Goal: Register for event/course

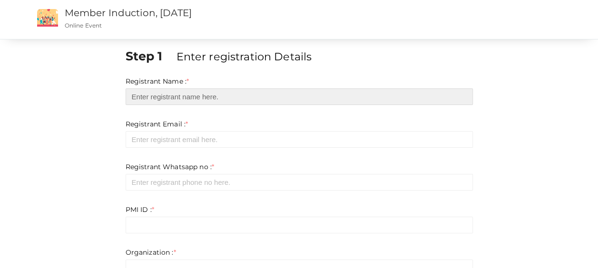
click at [236, 99] on input "text" at bounding box center [299, 96] width 347 height 17
type input "u"
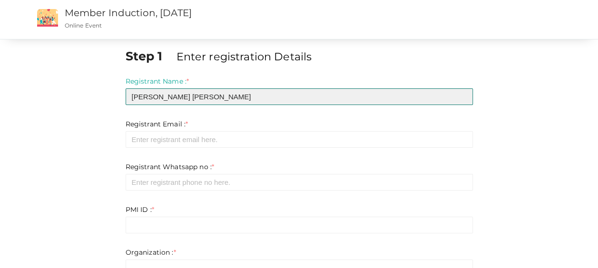
type input "[PERSON_NAME] [PERSON_NAME]"
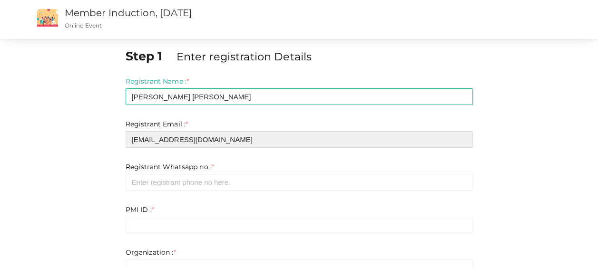
type input "[EMAIL_ADDRESS][DOMAIN_NAME]"
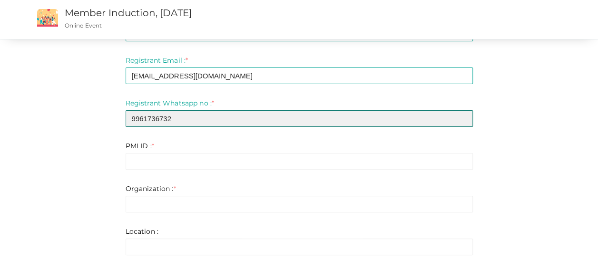
scroll to position [77, 0]
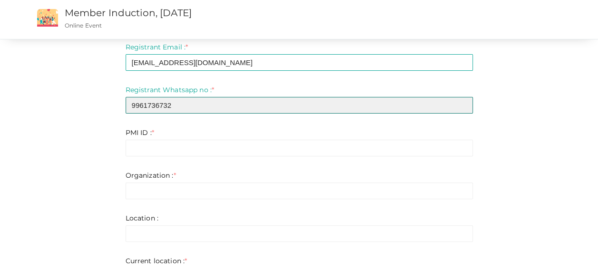
type input "9961736732"
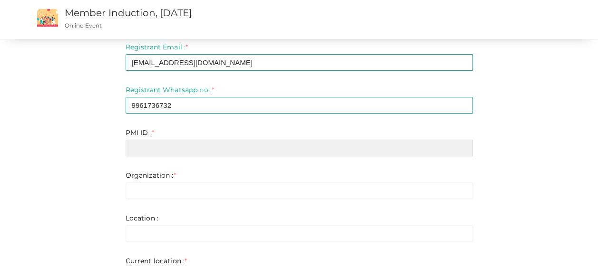
click at [214, 151] on input "text" at bounding box center [299, 148] width 347 height 17
paste input "3849387"
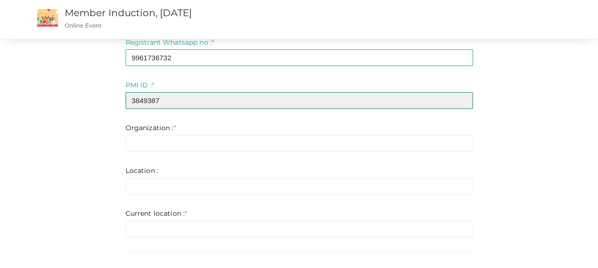
scroll to position [126, 0]
type input "3849387"
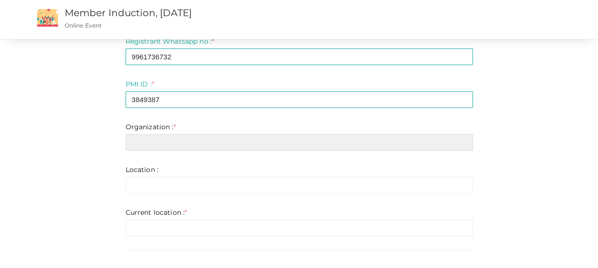
click at [192, 145] on input "text" at bounding box center [299, 142] width 347 height 17
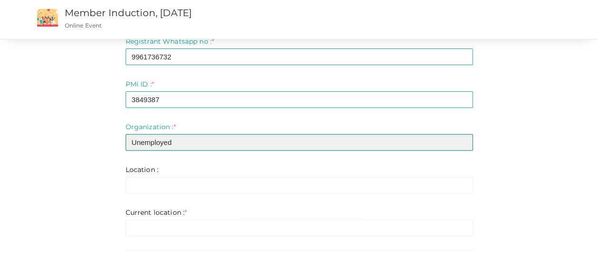
type input "Unemployed"
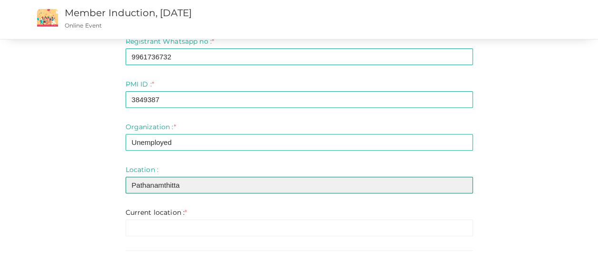
type input "Pathanamthitta"
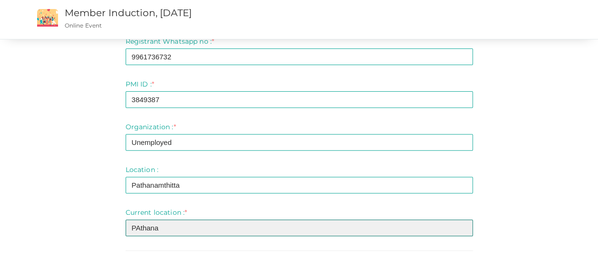
type input "PAthanam"
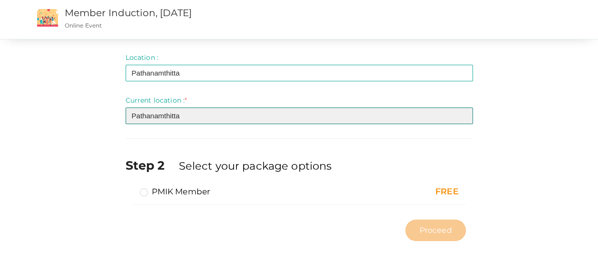
scroll to position [238, 0]
type input "Pathanamthitta"
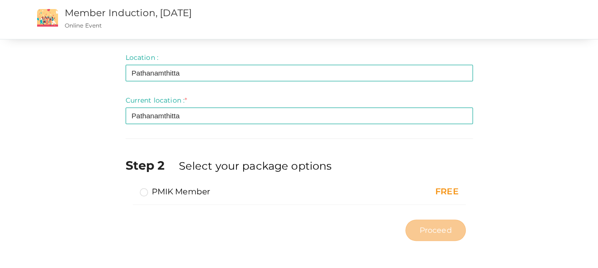
click at [147, 192] on label "PMIK Member" at bounding box center [175, 191] width 71 height 11
click at [130, 188] on input "PMIK Member" at bounding box center [130, 188] width 0 height 0
click at [450, 228] on span "Proceed" at bounding box center [435, 230] width 32 height 11
